Goal: Transaction & Acquisition: Purchase product/service

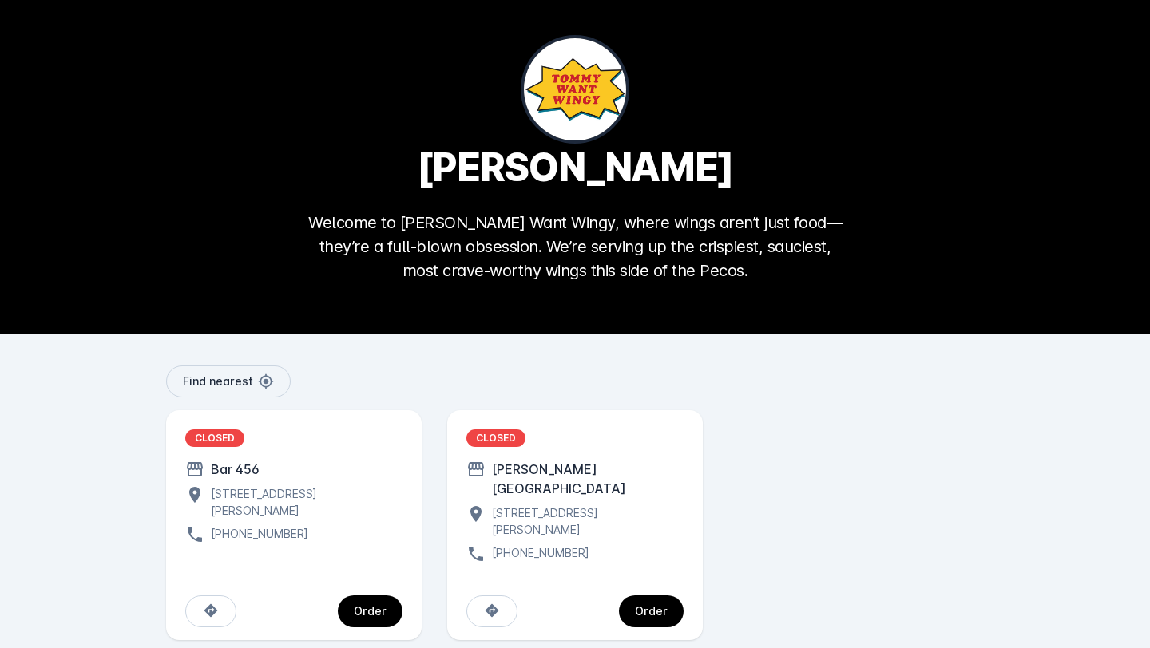
scroll to position [18, 0]
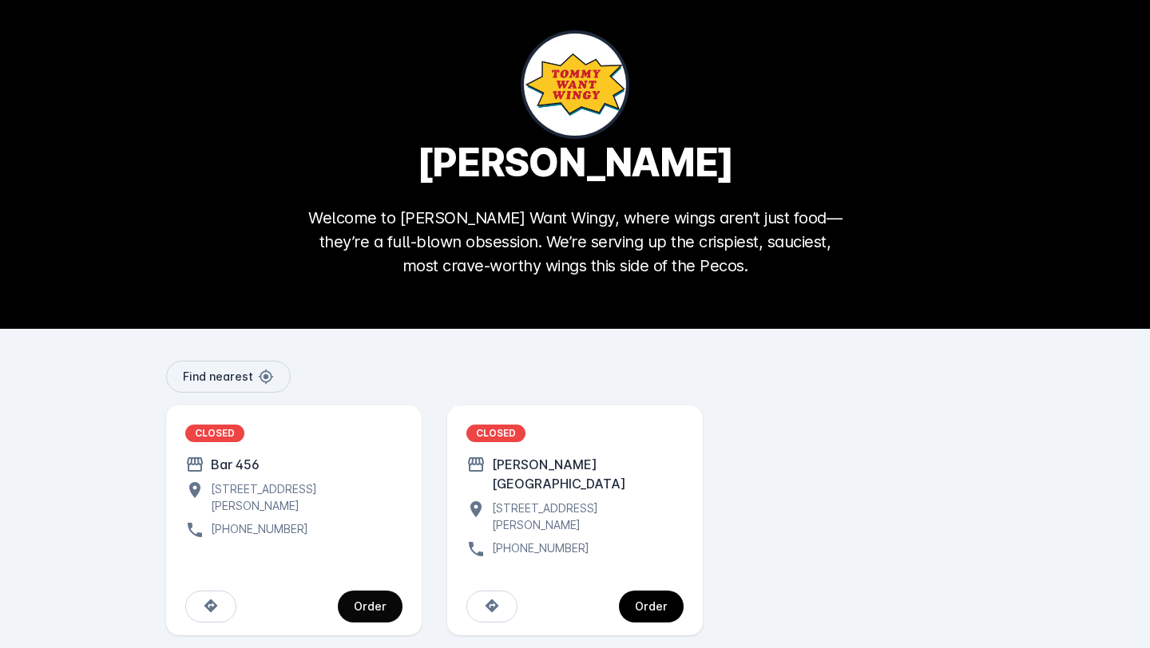
click at [393, 588] on span "continue" at bounding box center [370, 607] width 65 height 38
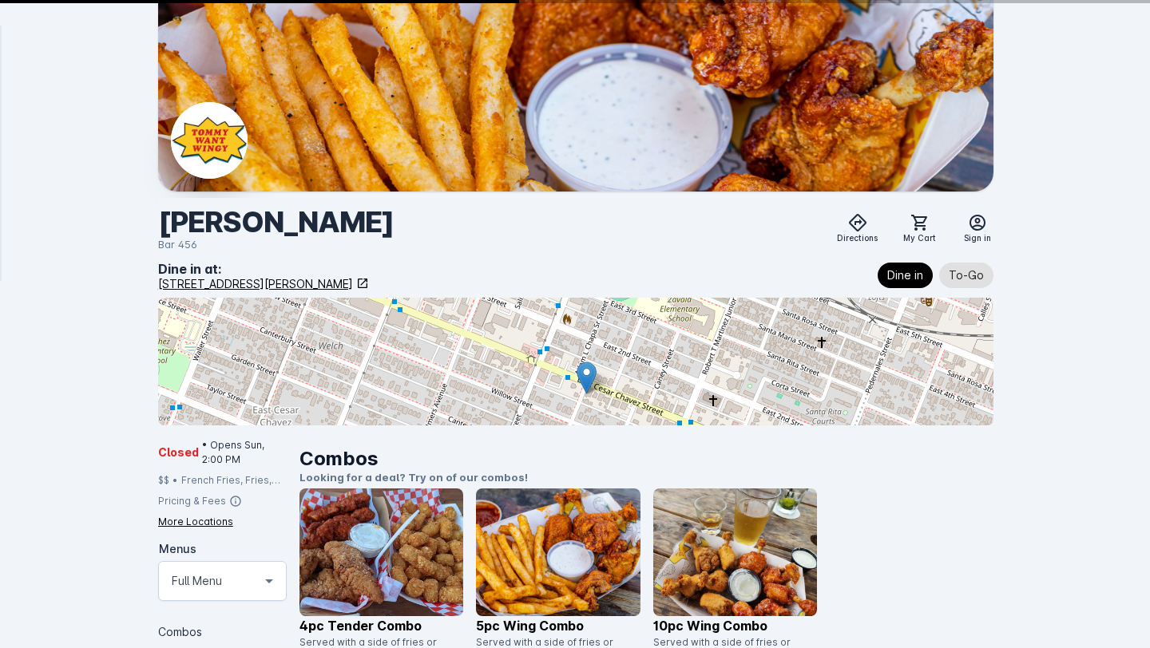
scroll to position [18, 0]
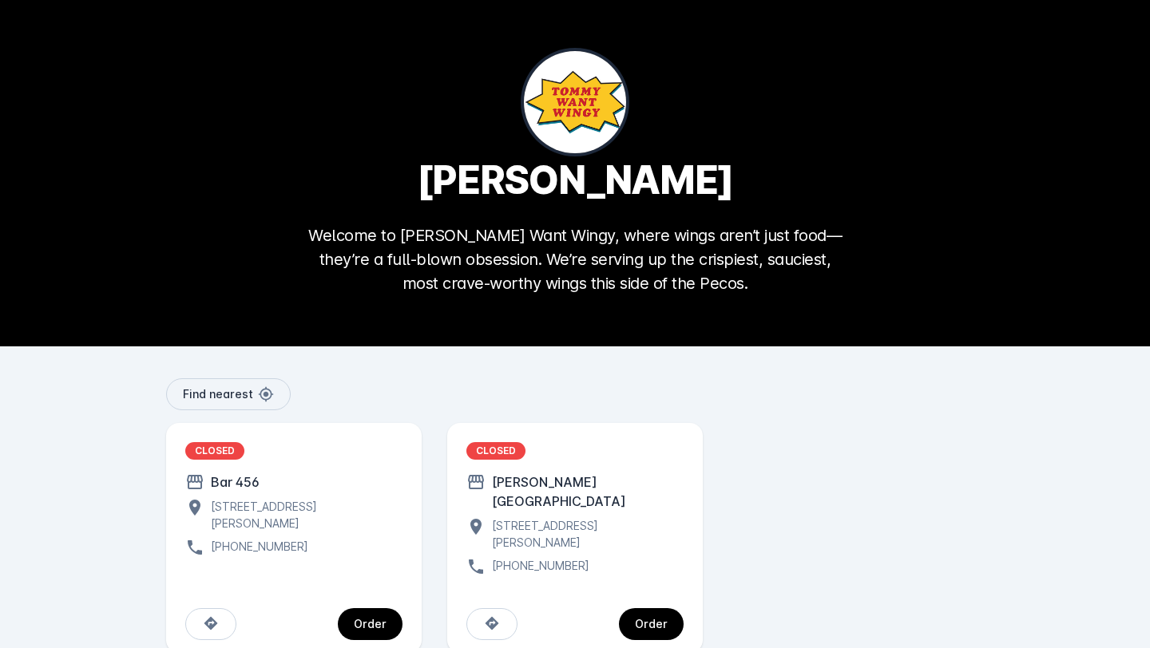
scroll to position [18, 0]
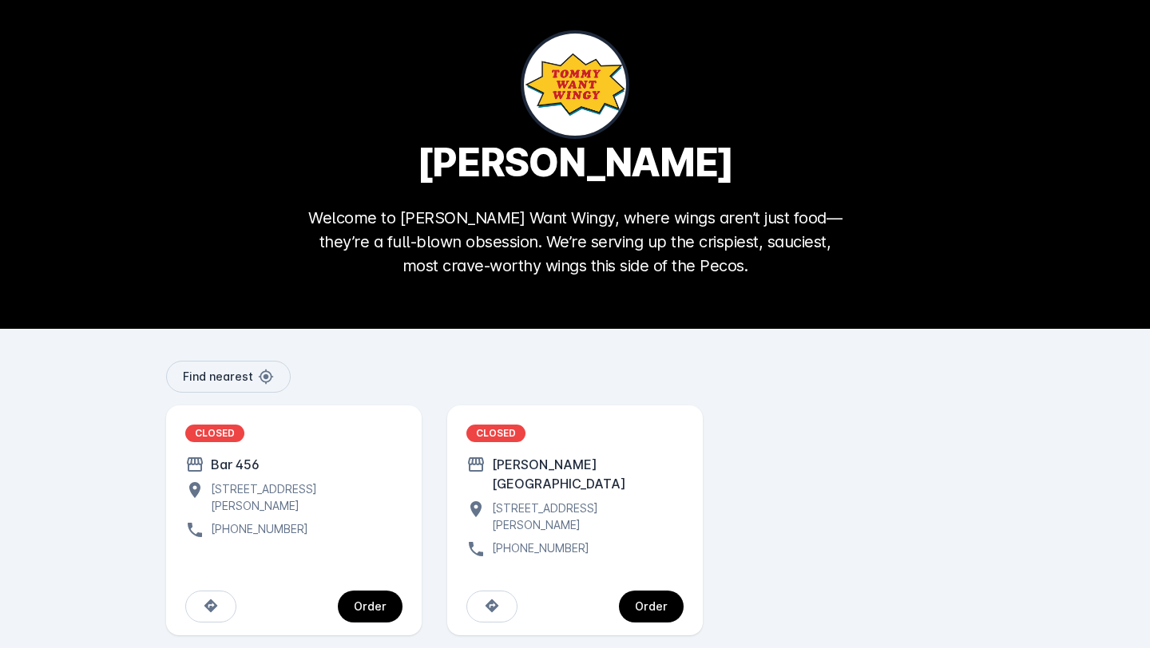
click at [225, 437] on div "CLOSED" at bounding box center [214, 434] width 59 height 18
click at [649, 601] on div "Order" at bounding box center [651, 606] width 33 height 11
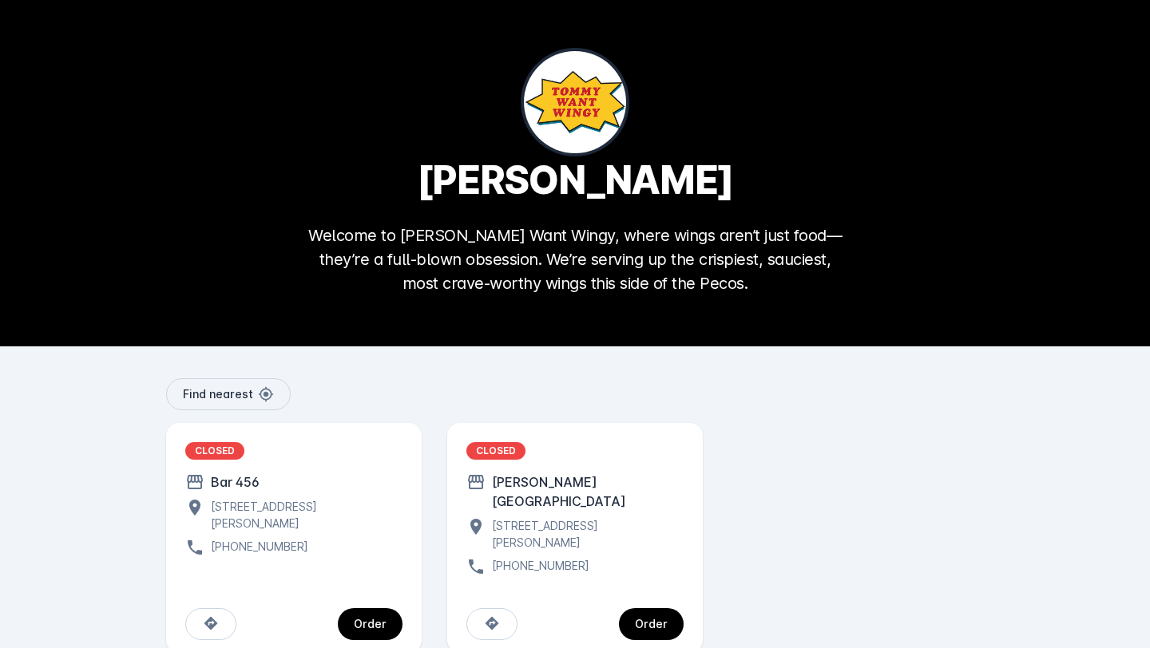
scroll to position [18, 0]
